Goal: Navigation & Orientation: Find specific page/section

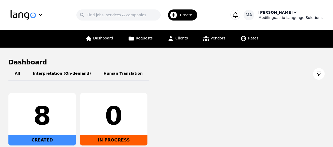
click at [292, 12] on icon "button" at bounding box center [294, 12] width 5 height 5
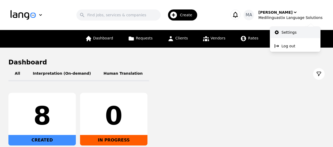
click at [283, 32] on p "Settings" at bounding box center [288, 32] width 15 height 5
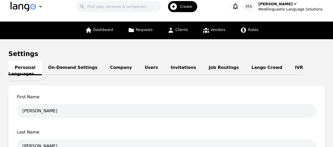
scroll to position [4, 0]
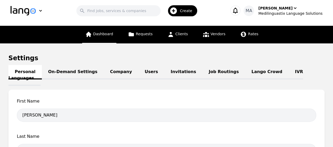
click at [104, 30] on link "Dashboard" at bounding box center [99, 35] width 34 height 18
